Goal: Check status: Check status

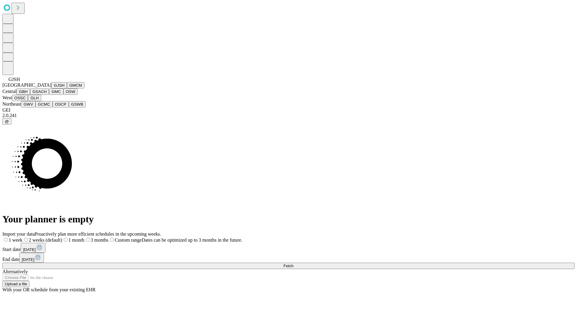
click at [51, 88] on button "GJSH" at bounding box center [59, 85] width 16 height 6
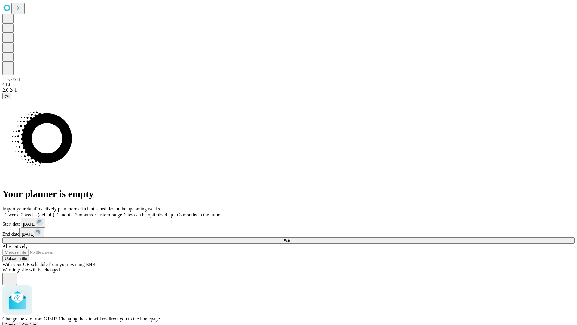
click at [36, 322] on span "Confirm" at bounding box center [29, 324] width 14 height 5
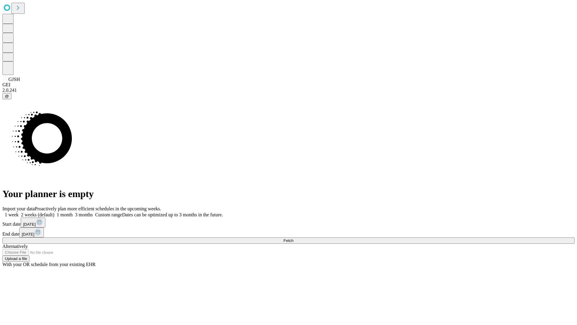
click at [54, 212] on label "2 weeks (default)" at bounding box center [37, 214] width 36 height 5
click at [293, 238] on span "Fetch" at bounding box center [288, 240] width 10 height 5
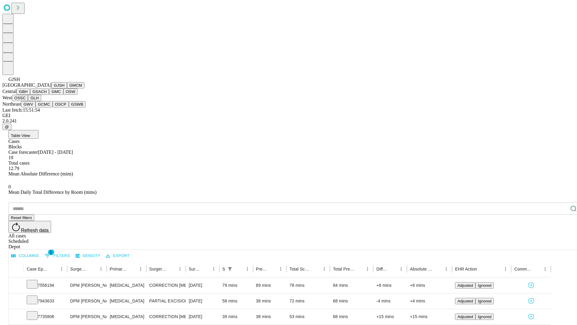
click at [67, 88] on button "GMCM" at bounding box center [75, 85] width 17 height 6
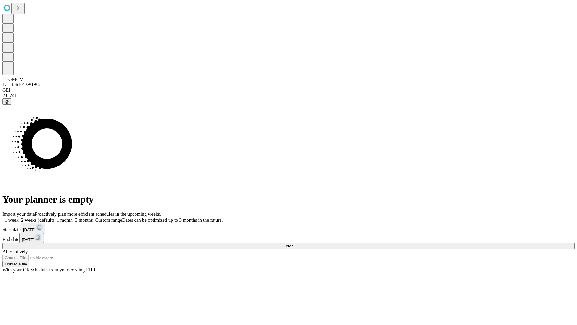
click at [54, 217] on label "2 weeks (default)" at bounding box center [37, 219] width 36 height 5
click at [293, 243] on span "Fetch" at bounding box center [288, 245] width 10 height 5
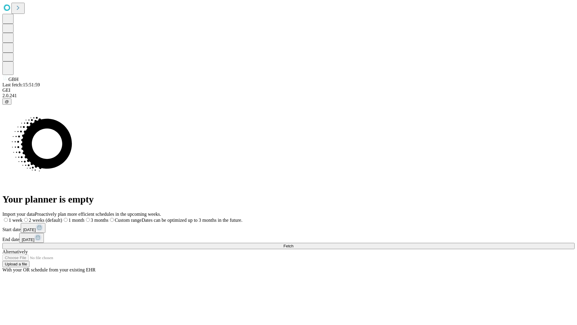
click at [62, 217] on label "2 weeks (default)" at bounding box center [43, 219] width 40 height 5
click at [293, 243] on span "Fetch" at bounding box center [288, 245] width 10 height 5
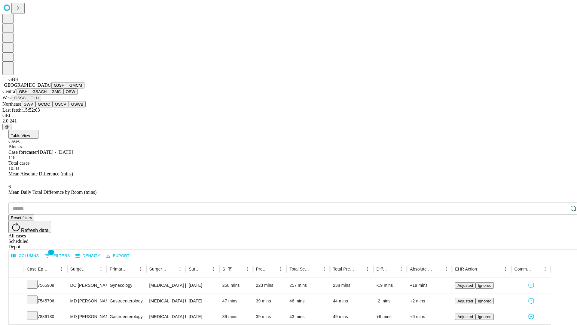
click at [47, 95] on button "GSACH" at bounding box center [39, 91] width 19 height 6
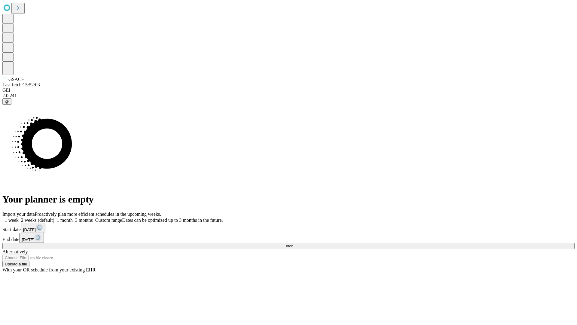
click at [54, 217] on label "2 weeks (default)" at bounding box center [37, 219] width 36 height 5
click at [293, 243] on span "Fetch" at bounding box center [288, 245] width 10 height 5
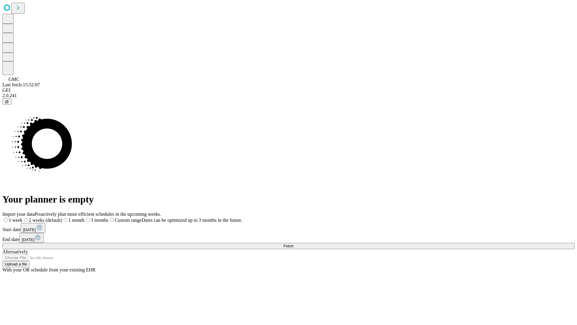
click at [62, 217] on label "2 weeks (default)" at bounding box center [43, 219] width 40 height 5
click at [293, 243] on span "Fetch" at bounding box center [288, 245] width 10 height 5
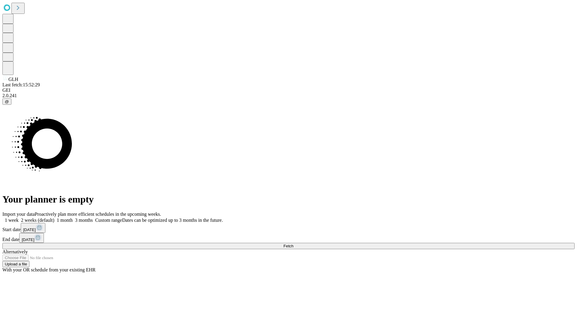
click at [54, 217] on label "2 weeks (default)" at bounding box center [37, 219] width 36 height 5
click at [293, 243] on span "Fetch" at bounding box center [288, 245] width 10 height 5
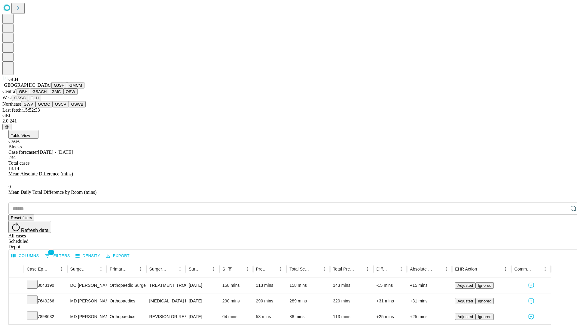
click at [35, 107] on button "GWV" at bounding box center [28, 104] width 14 height 6
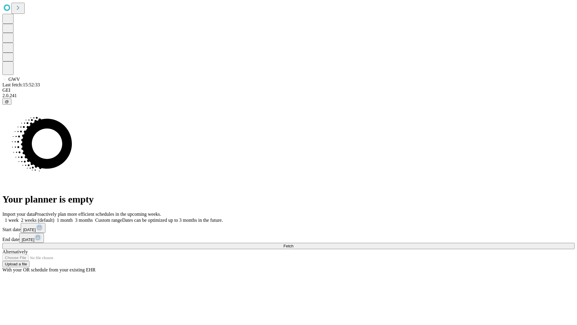
click at [293, 243] on span "Fetch" at bounding box center [288, 245] width 10 height 5
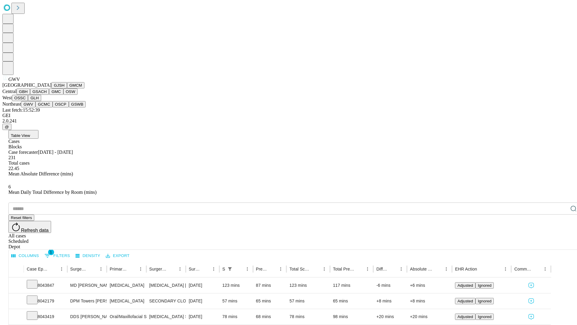
click at [47, 107] on button "GCMC" at bounding box center [43, 104] width 17 height 6
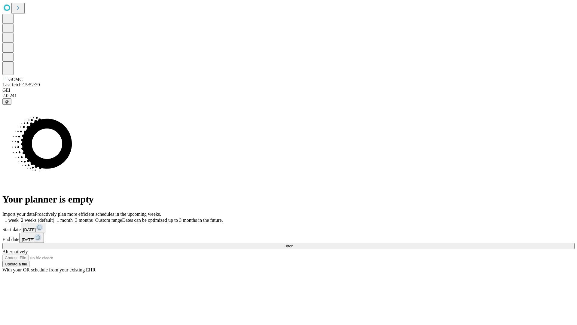
click at [54, 217] on label "2 weeks (default)" at bounding box center [37, 219] width 36 height 5
click at [293, 243] on span "Fetch" at bounding box center [288, 245] width 10 height 5
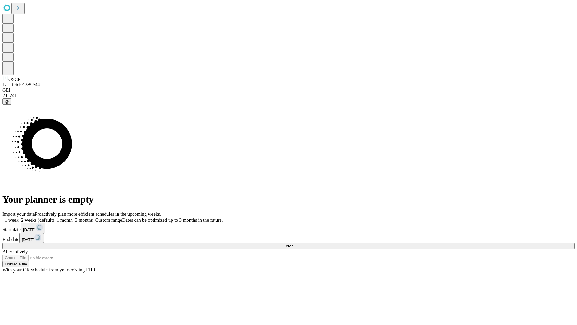
click at [54, 217] on label "2 weeks (default)" at bounding box center [37, 219] width 36 height 5
click at [293, 243] on span "Fetch" at bounding box center [288, 245] width 10 height 5
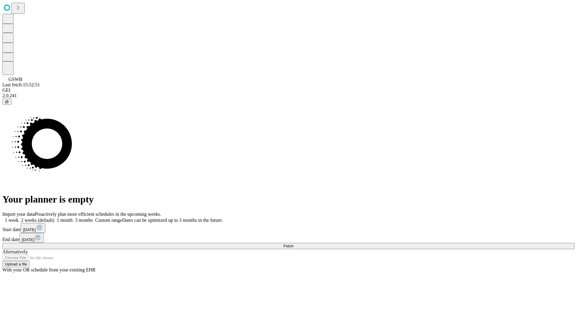
click at [54, 217] on label "2 weeks (default)" at bounding box center [37, 219] width 36 height 5
click at [293, 243] on span "Fetch" at bounding box center [288, 245] width 10 height 5
